Goal: Check status: Check status

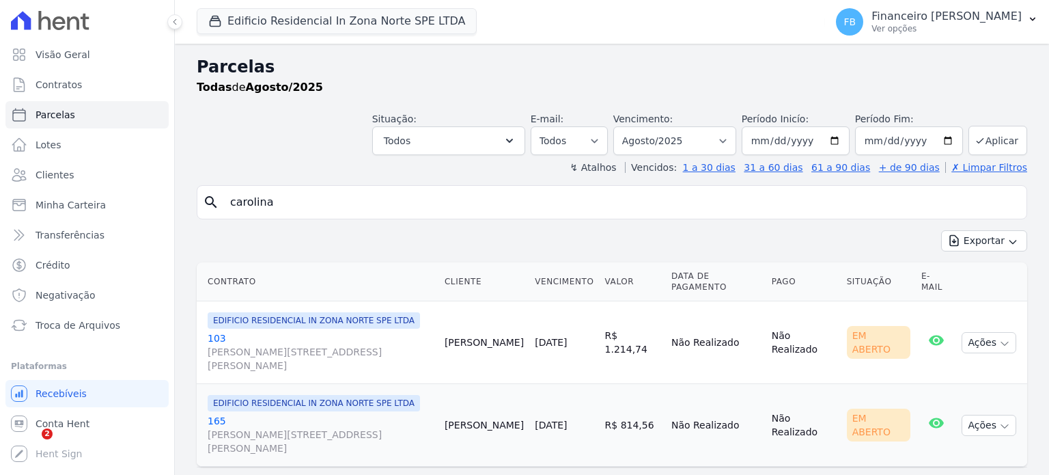
select select
click at [357, 27] on button "Edificio Residencial In Zona Norte SPE LTDA" at bounding box center [337, 21] width 280 height 26
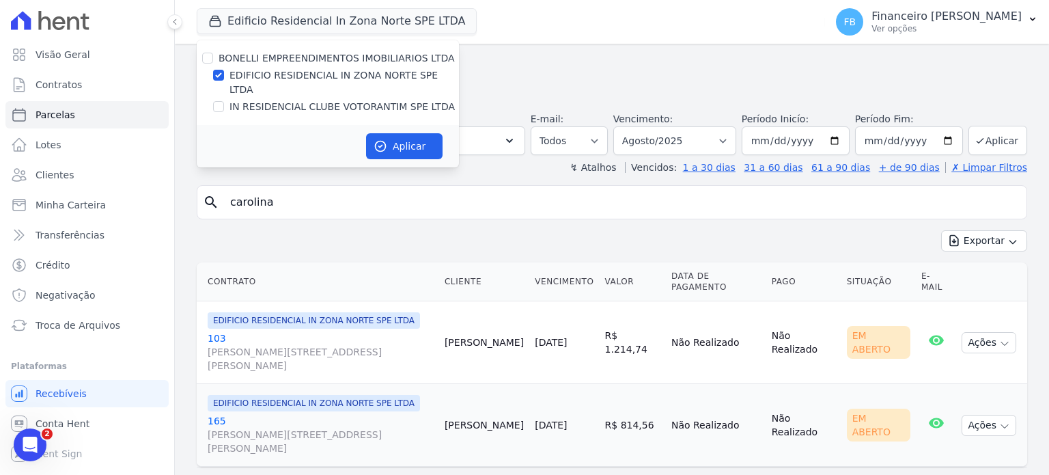
click at [360, 72] on label "EDIFICIO RESIDENCIAL IN ZONA NORTE SPE LTDA" at bounding box center [343, 82] width 229 height 29
click at [224, 72] on input "EDIFICIO RESIDENCIAL IN ZONA NORTE SPE LTDA" at bounding box center [218, 75] width 11 height 11
checkbox input "false"
click at [356, 100] on label "IN RESIDENCIAL CLUBE VOTORANTIM SPE LTDA" at bounding box center [341, 107] width 225 height 14
click at [224, 101] on input "IN RESIDENCIAL CLUBE VOTORANTIM SPE LTDA" at bounding box center [218, 106] width 11 height 11
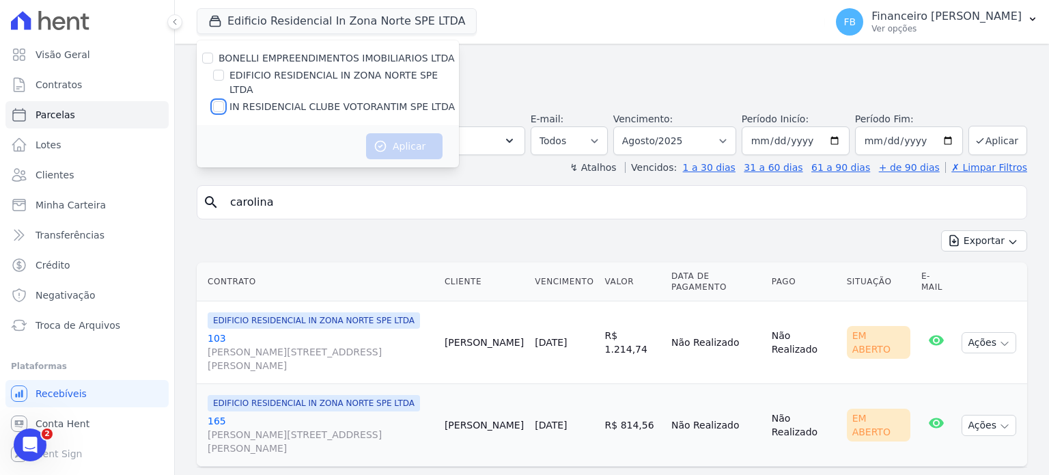
checkbox input "true"
click at [394, 139] on button "Aplicar" at bounding box center [404, 146] width 76 height 26
select select
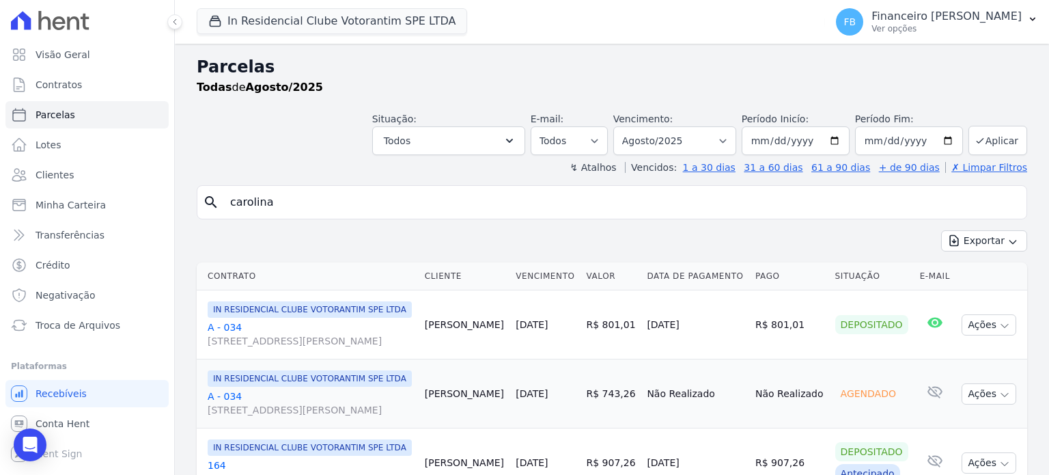
drag, startPoint x: 346, startPoint y: 200, endPoint x: 0, endPoint y: 191, distance: 346.3
click at [0, 191] on div "Visão Geral Contratos [GEOGRAPHIC_DATA] Lotes Clientes Minha Carteira Transferê…" at bounding box center [524, 237] width 1049 height 475
type input "cleusa"
select select
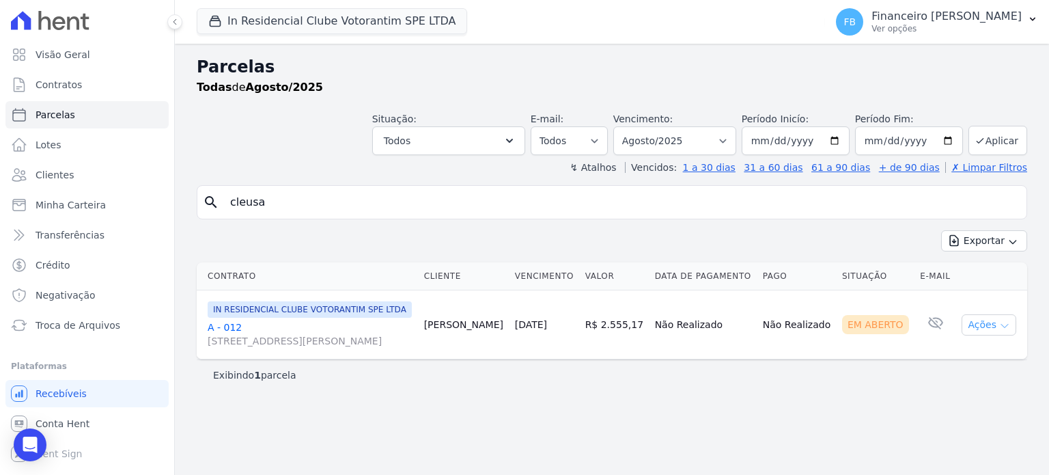
click at [1008, 335] on button "Ações" at bounding box center [988, 324] width 55 height 21
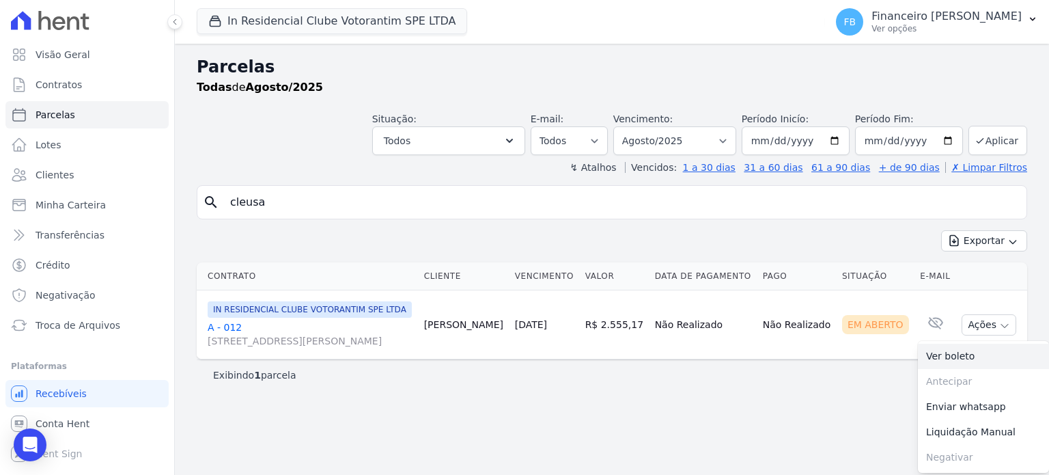
click at [946, 369] on link "Ver boleto" at bounding box center [983, 355] width 131 height 25
